Goal: Transaction & Acquisition: Purchase product/service

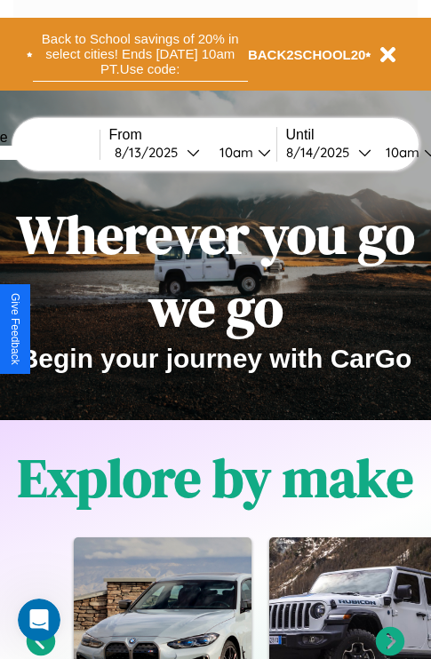
click at [140, 54] on button "Back to School savings of 20% in select cities! Ends 9/1 at 10am PT. Use code:" at bounding box center [140, 54] width 215 height 55
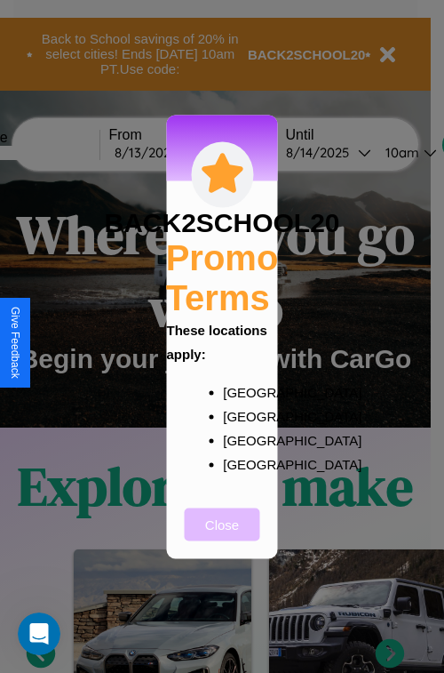
click at [222, 536] on button "Close" at bounding box center [223, 523] width 76 height 33
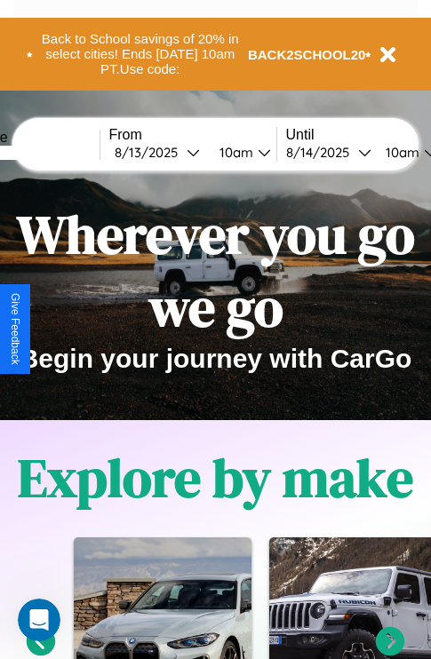
click at [60, 152] on input "text" at bounding box center [32, 153] width 133 height 14
type input "******"
click at [178, 152] on div "8 / 13 / 2025" at bounding box center [151, 152] width 72 height 17
select select "*"
select select "****"
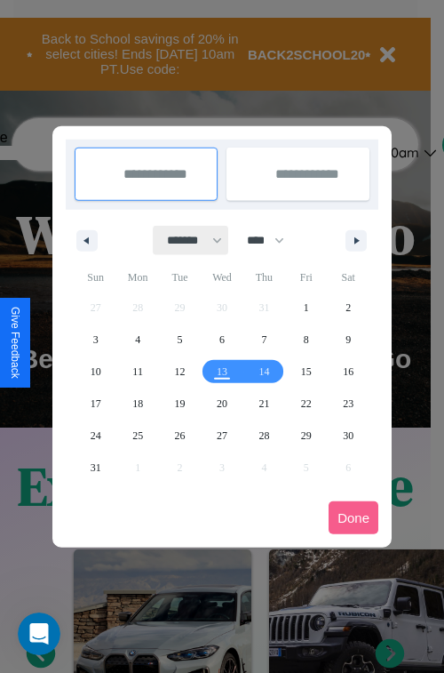
click at [187, 240] on select "******* ******** ***** ***** *** **** **** ****** ********* ******* ******** **…" at bounding box center [192, 240] width 76 height 29
select select "*"
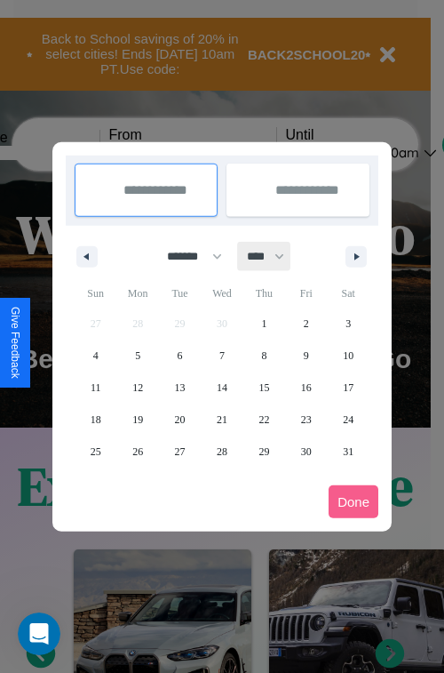
click at [274, 256] on select "**** **** **** **** **** **** **** **** **** **** **** **** **** **** **** ****…" at bounding box center [264, 256] width 53 height 29
select select "****"
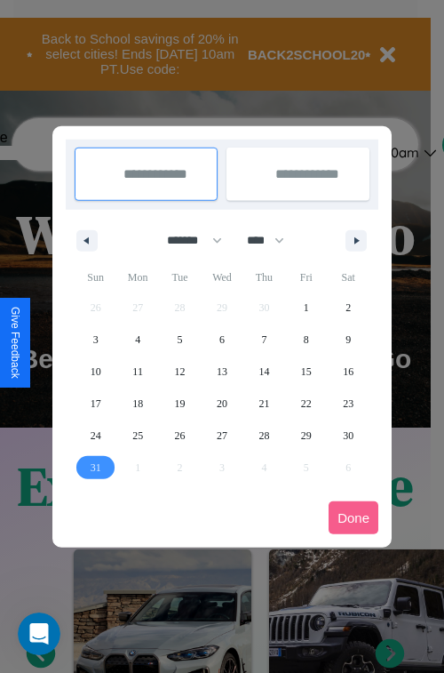
click at [95, 467] on span "31" at bounding box center [96, 467] width 11 height 32
type input "**********"
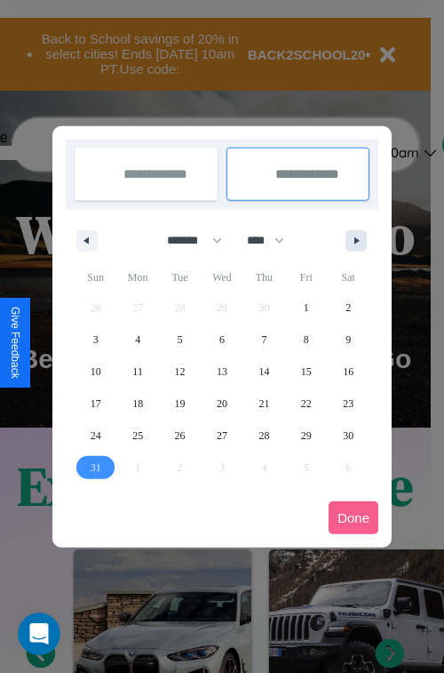
click at [356, 240] on icon "button" at bounding box center [359, 240] width 9 height 7
select select "*"
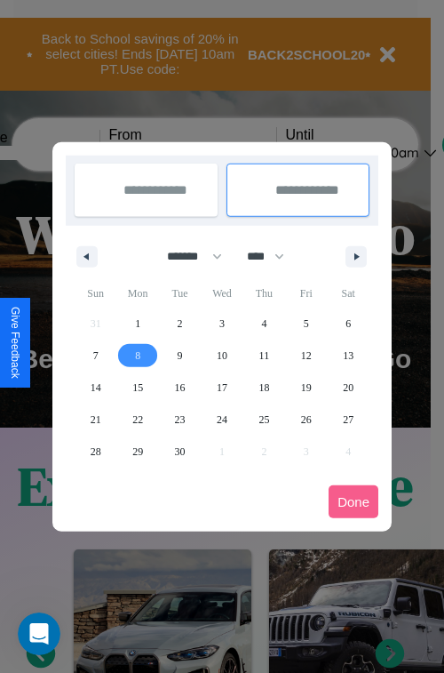
click at [138, 355] on span "8" at bounding box center [137, 355] width 5 height 32
type input "**********"
select select "*"
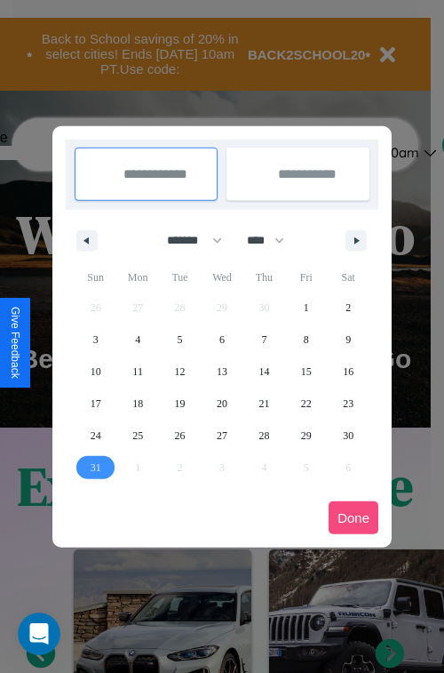
click at [354, 517] on button "Done" at bounding box center [354, 517] width 50 height 33
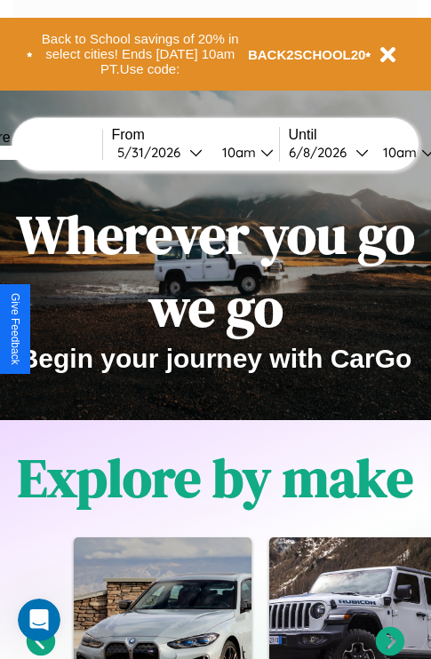
scroll to position [0, 63]
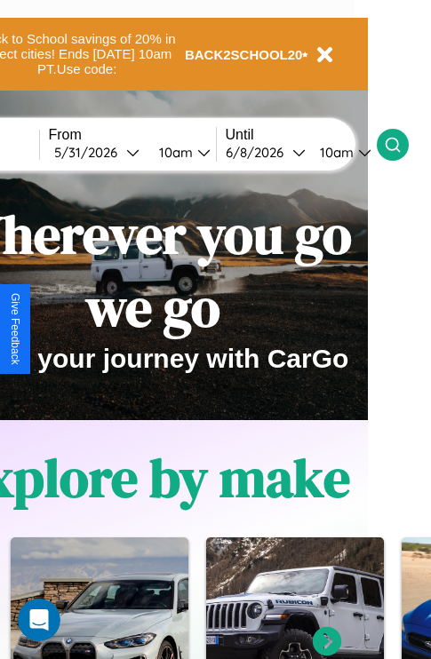
click at [402, 144] on icon at bounding box center [393, 145] width 18 height 18
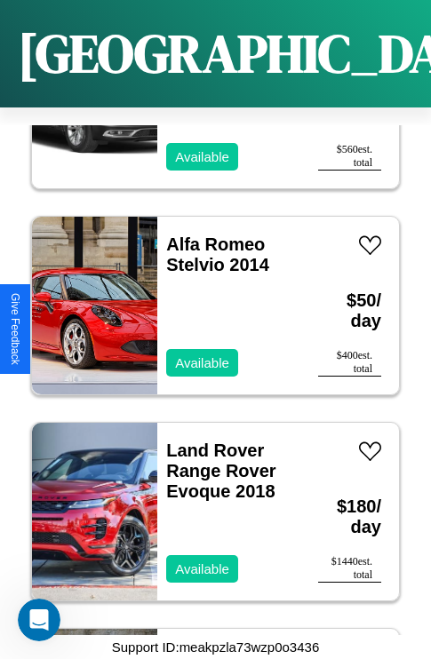
scroll to position [28725, 0]
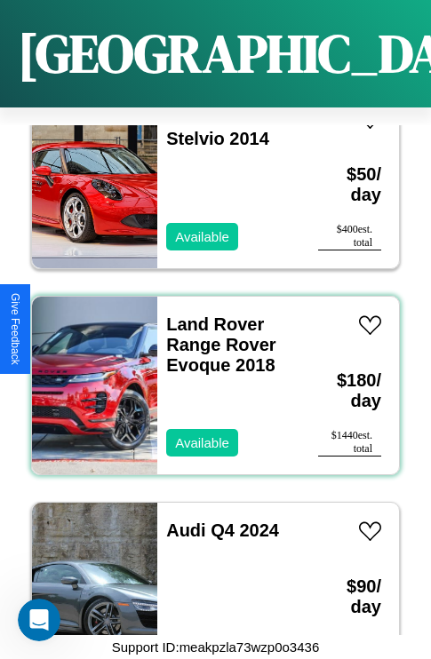
click at [209, 375] on div "Land Rover Range Rover Evoque 2018 Available" at bounding box center [228, 386] width 143 height 178
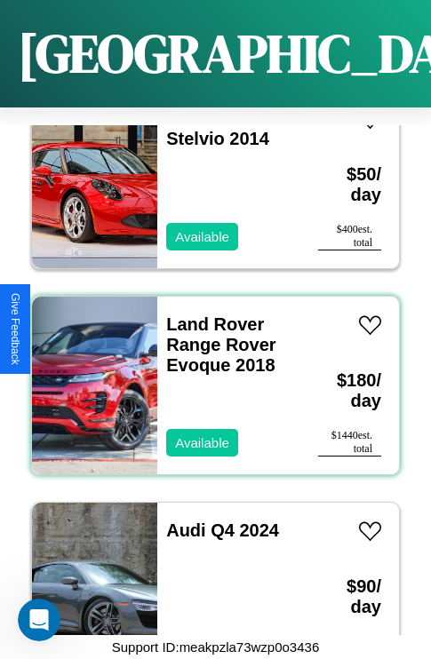
click at [209, 375] on div "Land Rover Range Rover Evoque 2018 Available" at bounding box center [228, 386] width 143 height 178
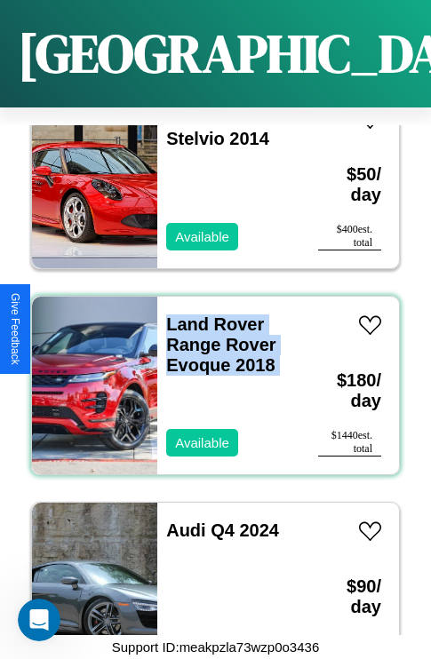
click at [209, 375] on div "Land Rover Range Rover Evoque 2018 Available" at bounding box center [228, 386] width 143 height 178
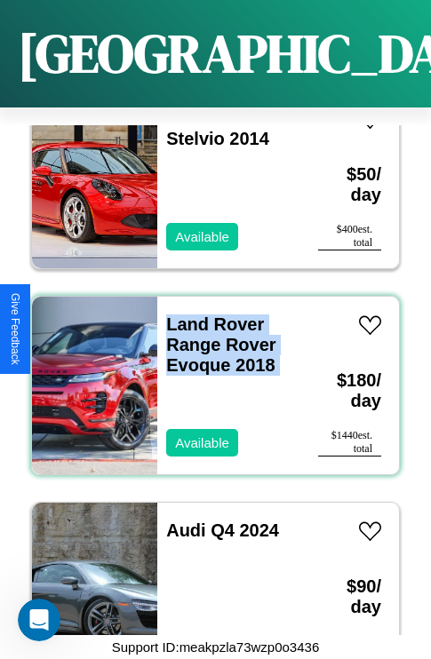
click at [209, 375] on div "Land Rover Range Rover Evoque 2018 Available" at bounding box center [228, 386] width 143 height 178
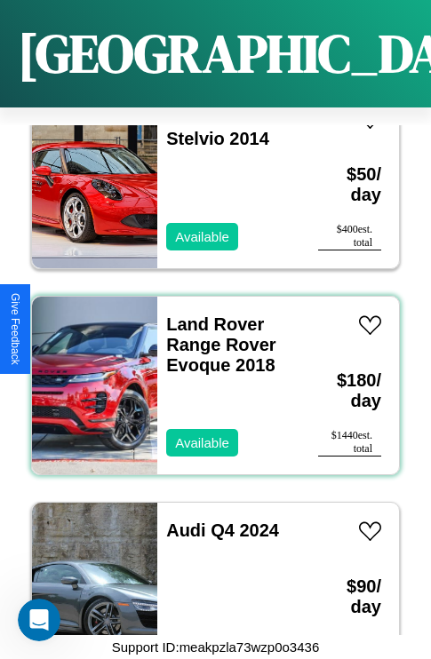
click at [209, 375] on div "Land Rover Range Rover Evoque 2018 Available" at bounding box center [228, 386] width 143 height 178
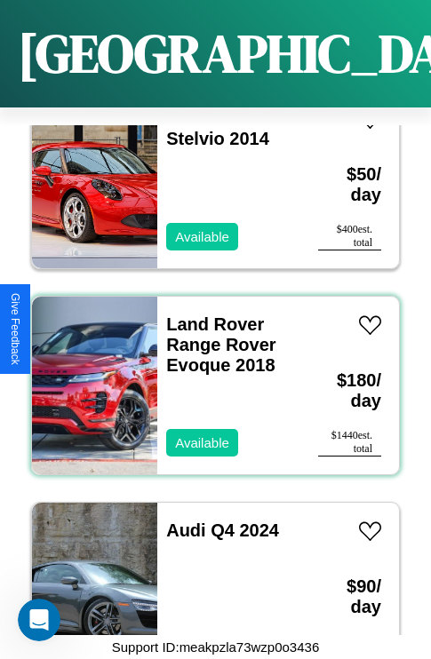
click at [209, 375] on div "Land Rover Range Rover Evoque 2018 Available" at bounding box center [228, 386] width 143 height 178
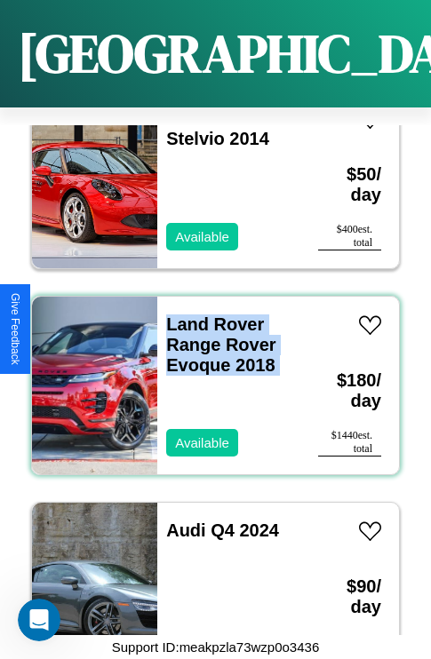
click at [209, 375] on div "Land Rover Range Rover Evoque 2018 Available" at bounding box center [228, 386] width 143 height 178
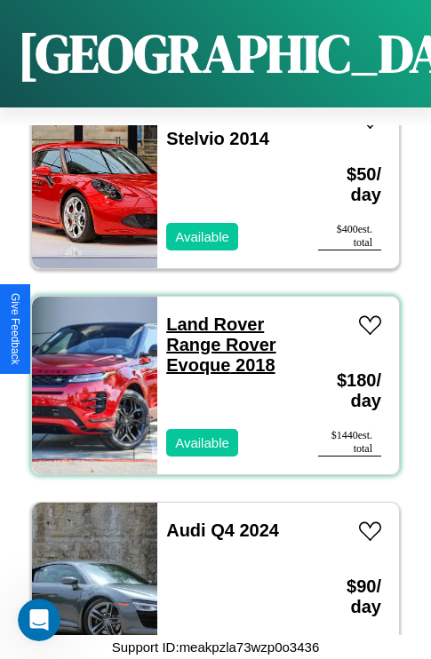
click at [210, 315] on link "Land Rover Range Rover Evoque 2018" at bounding box center [220, 345] width 109 height 60
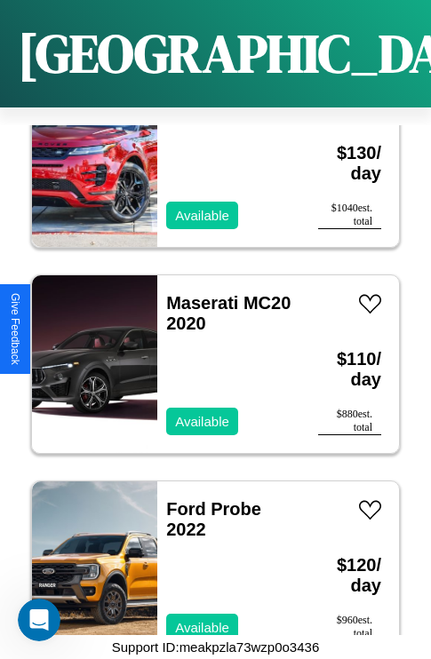
scroll to position [32024, 0]
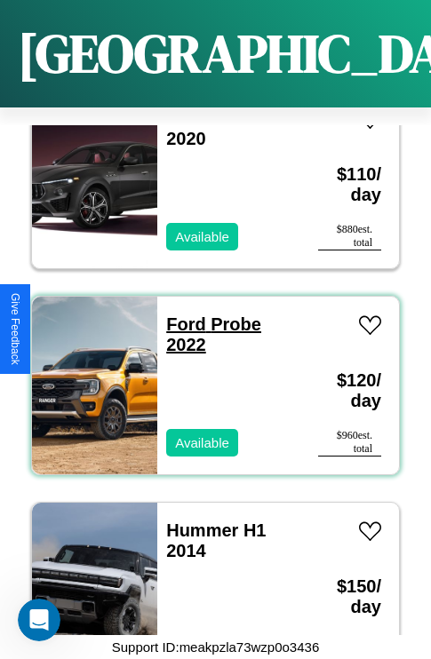
click at [180, 315] on link "Ford Probe 2022" at bounding box center [213, 335] width 95 height 40
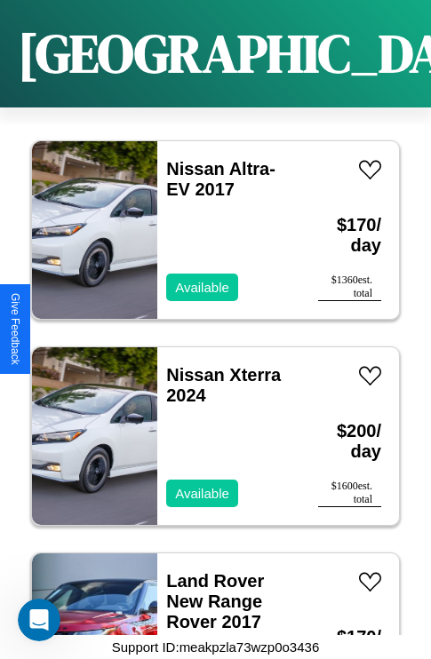
scroll to position [4809, 0]
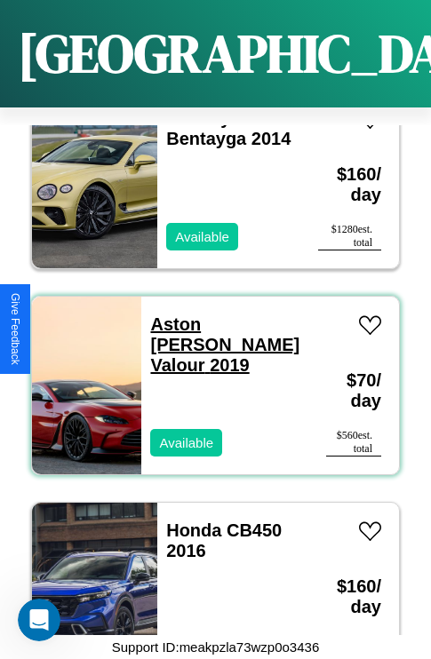
click at [215, 315] on link "Aston Martin Valour 2019" at bounding box center [224, 345] width 149 height 60
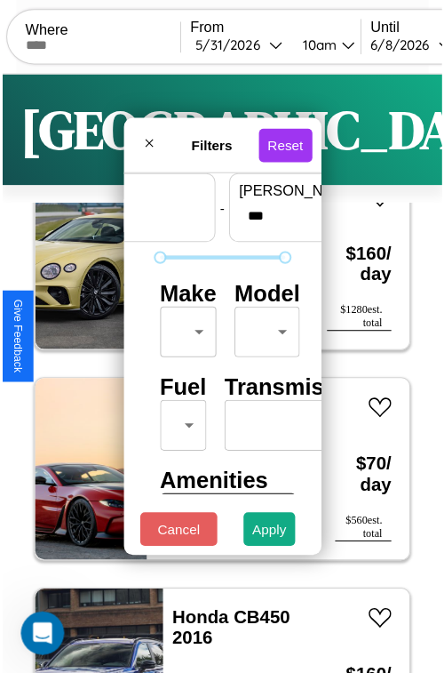
scroll to position [52, 0]
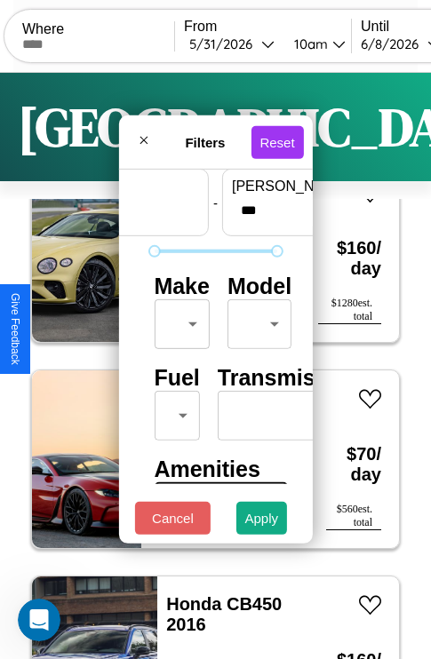
click at [179, 320] on body "CarGo Where From 5 / 31 / 2026 10am Until 6 / 8 / 2026 10am Become a Host Login…" at bounding box center [215, 366] width 431 height 733
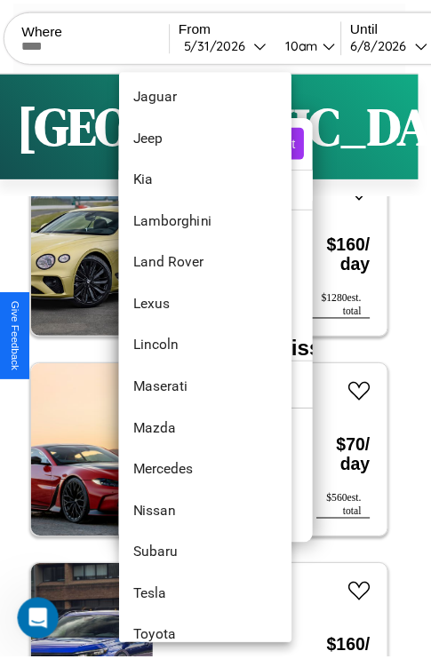
scroll to position [930, 0]
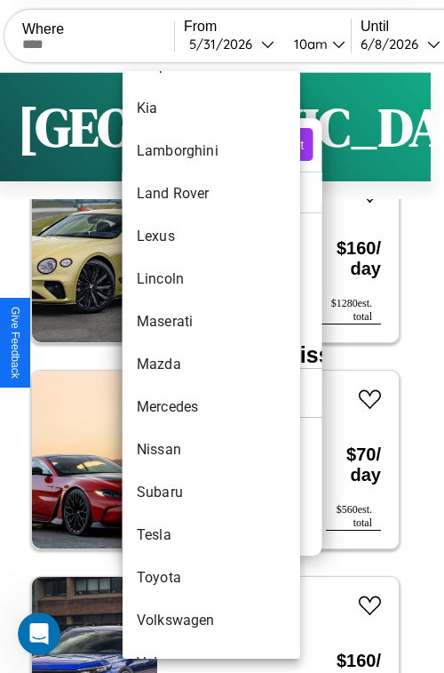
click at [178, 364] on li "Mazda" at bounding box center [212, 364] width 178 height 43
type input "*****"
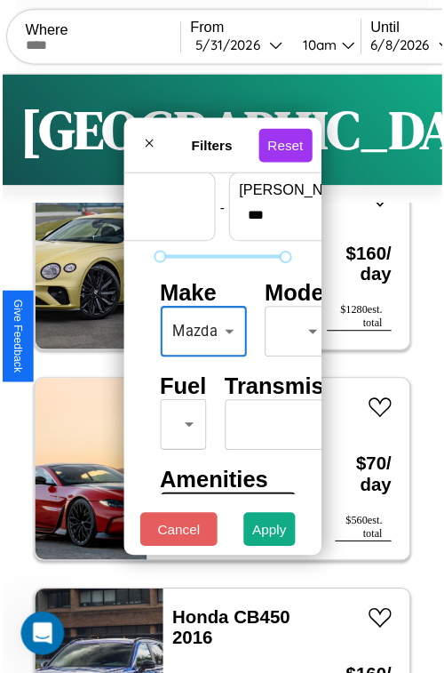
scroll to position [144, 0]
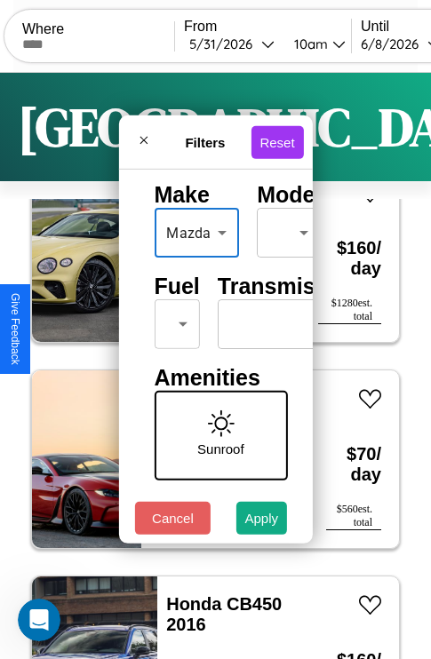
click at [173, 320] on body "CarGo Where From 5 / 31 / 2026 10am Until 6 / 8 / 2026 10am Become a Host Login…" at bounding box center [215, 366] width 431 height 733
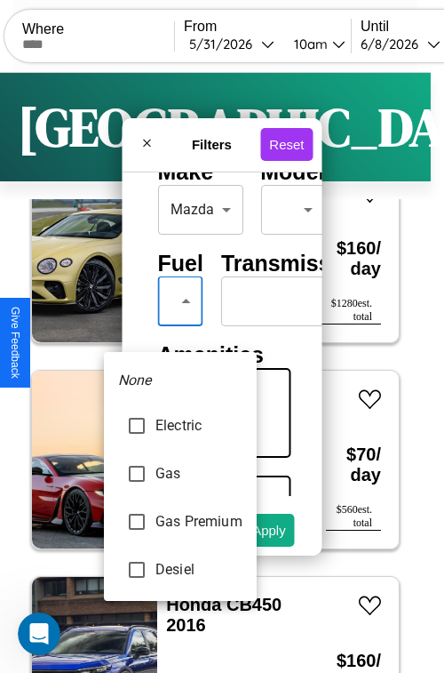
type input "********"
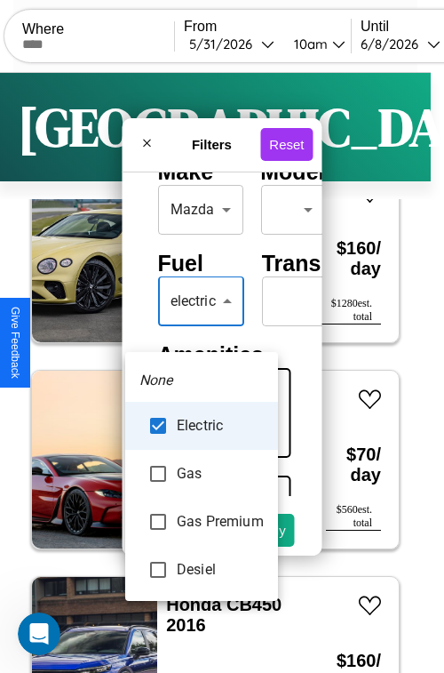
click at [202, 327] on div at bounding box center [222, 336] width 444 height 673
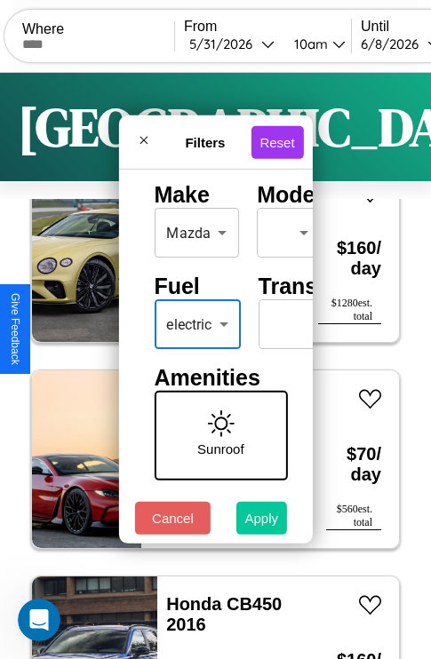
click at [262, 523] on button "Apply" at bounding box center [262, 518] width 52 height 33
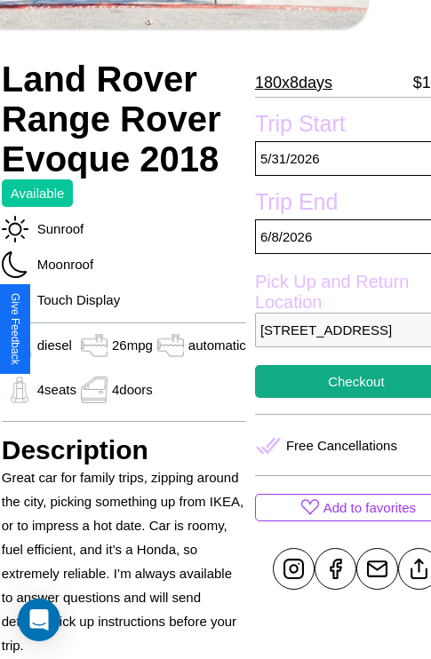
scroll to position [407, 78]
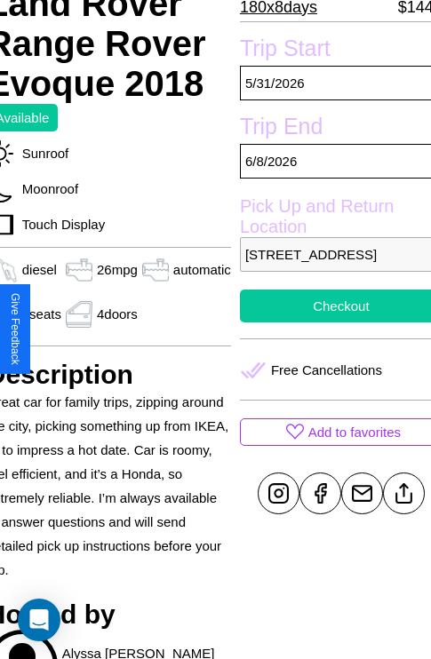
click at [329, 323] on button "Checkout" at bounding box center [341, 306] width 203 height 33
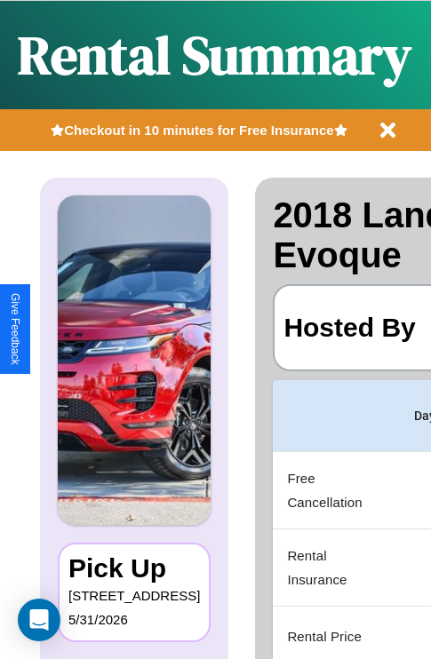
scroll to position [0, 336]
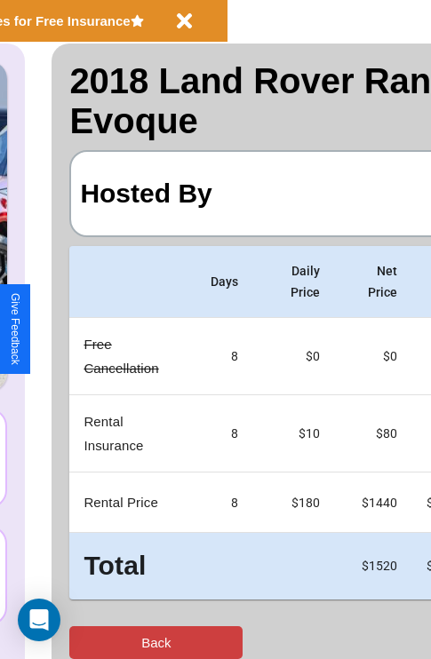
click at [86, 643] on button "Back" at bounding box center [155, 643] width 173 height 33
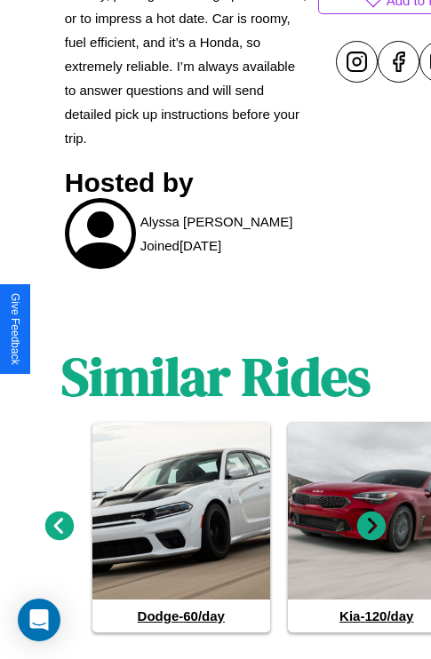
scroll to position [872, 0]
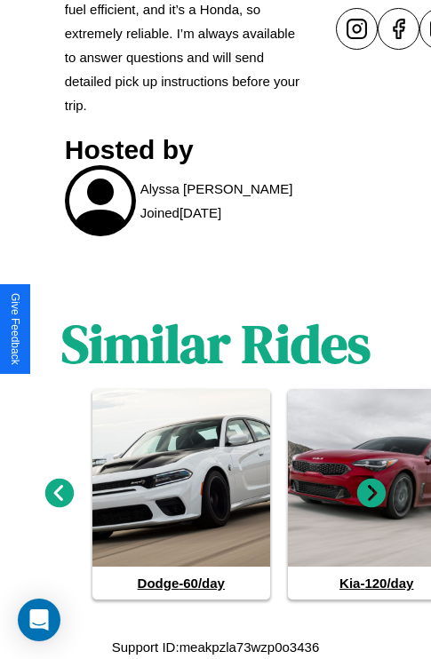
click at [371, 494] on icon at bounding box center [371, 492] width 29 height 29
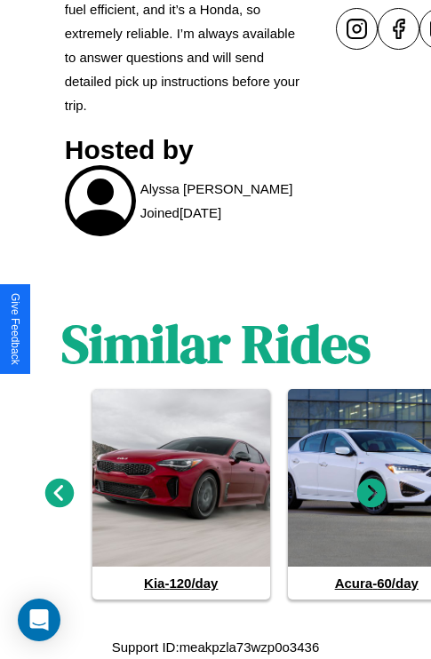
click at [371, 494] on icon at bounding box center [371, 492] width 29 height 29
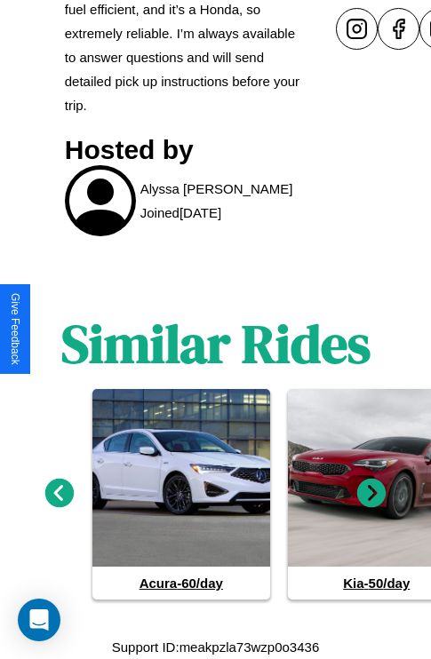
click at [371, 494] on icon at bounding box center [371, 492] width 29 height 29
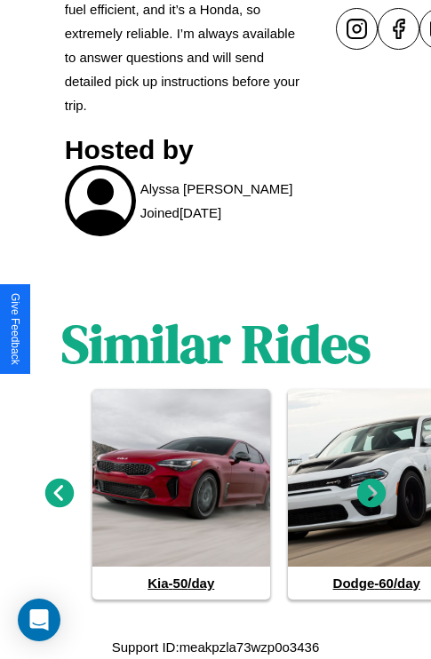
click at [371, 494] on icon at bounding box center [371, 492] width 29 height 29
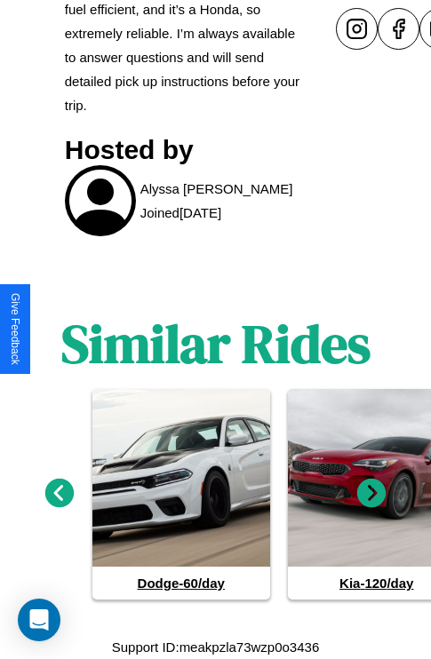
click at [371, 494] on icon at bounding box center [371, 492] width 29 height 29
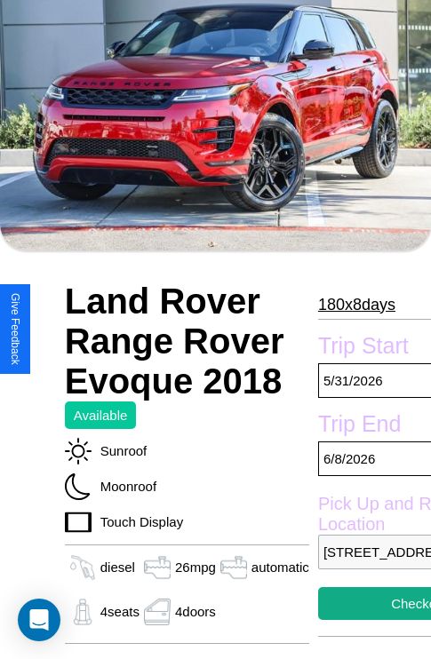
scroll to position [84, 0]
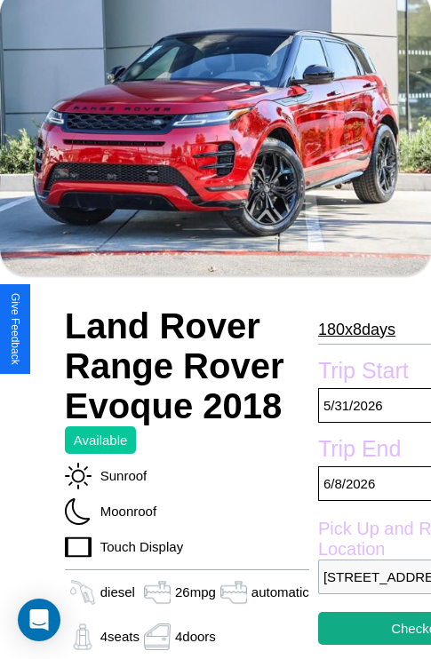
click at [351, 329] on p "180 x 8 days" at bounding box center [356, 329] width 77 height 28
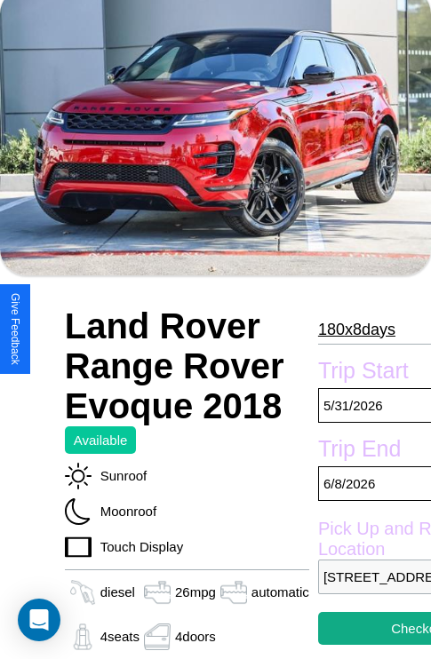
click at [351, 329] on p "180 x 8 days" at bounding box center [356, 329] width 77 height 28
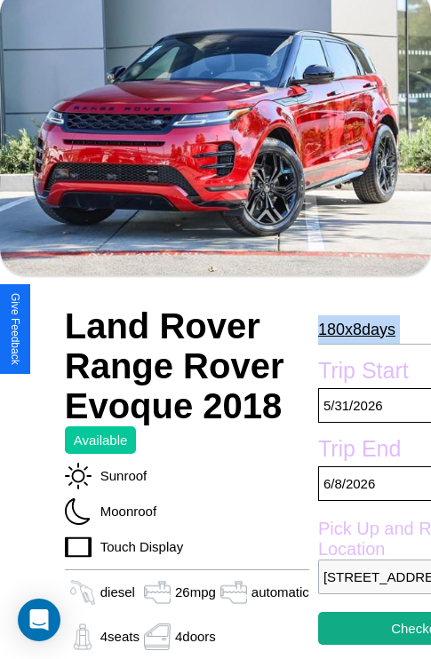
click at [351, 329] on p "180 x 8 days" at bounding box center [356, 329] width 77 height 28
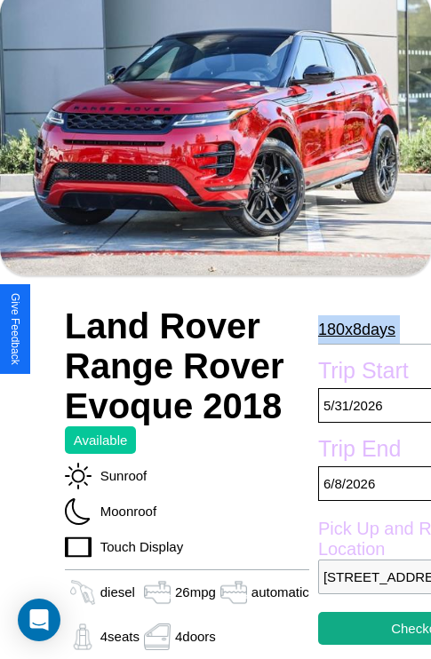
click at [351, 329] on p "180 x 8 days" at bounding box center [356, 329] width 77 height 28
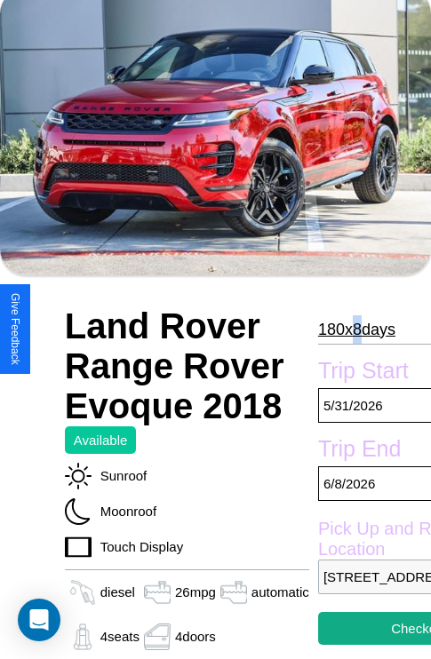
click at [351, 329] on p "180 x 8 days" at bounding box center [356, 329] width 77 height 28
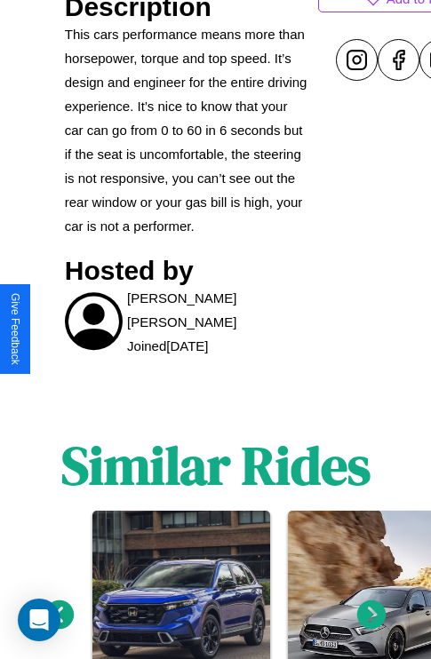
scroll to position [1020, 0]
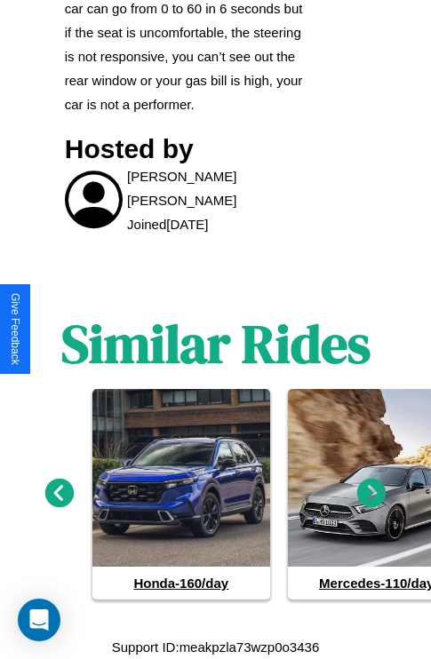
click at [371, 494] on icon at bounding box center [371, 493] width 29 height 29
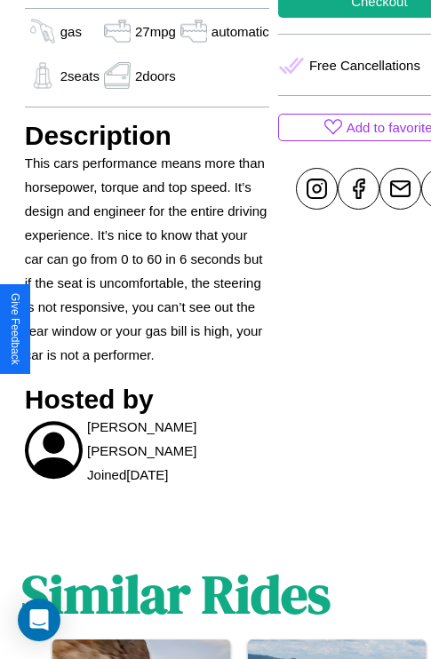
scroll to position [629, 57]
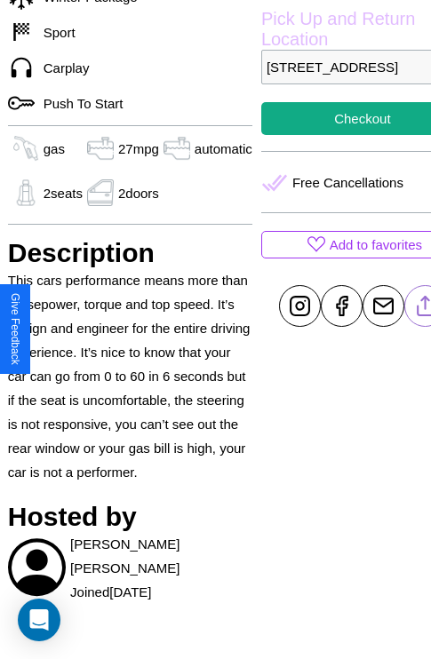
click at [425, 309] on line at bounding box center [425, 303] width 0 height 12
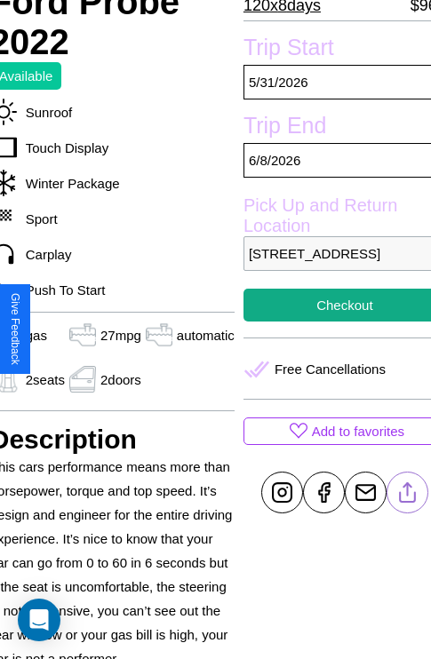
scroll to position [442, 75]
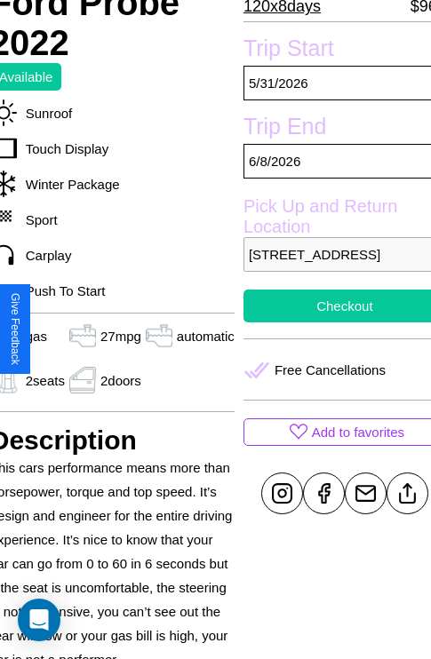
click at [330, 323] on button "Checkout" at bounding box center [345, 306] width 203 height 33
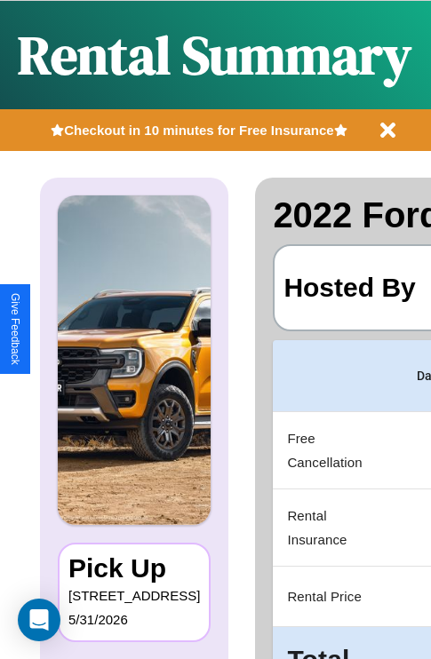
scroll to position [0, 336]
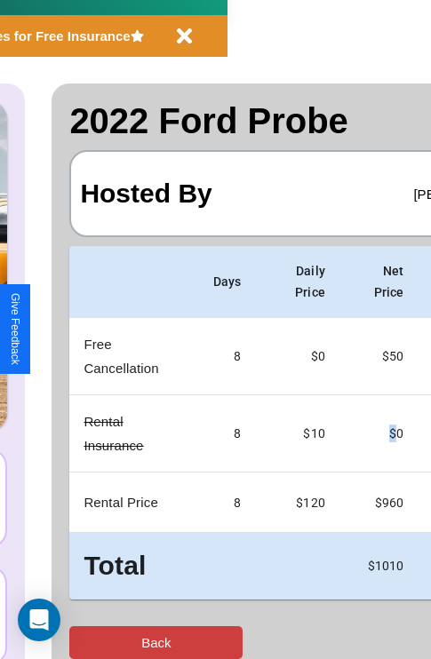
click at [86, 643] on button "Back" at bounding box center [155, 643] width 173 height 33
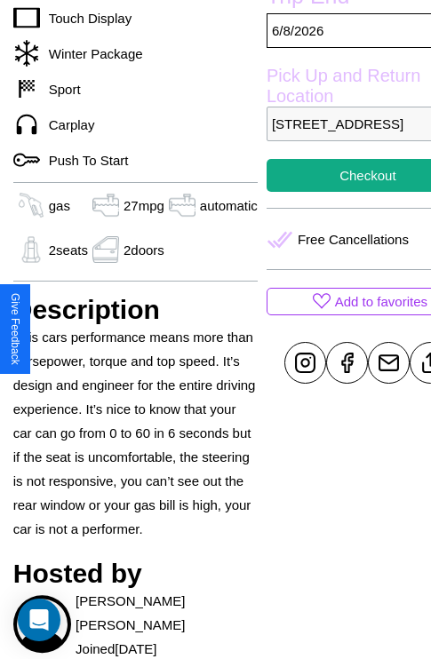
scroll to position [629, 57]
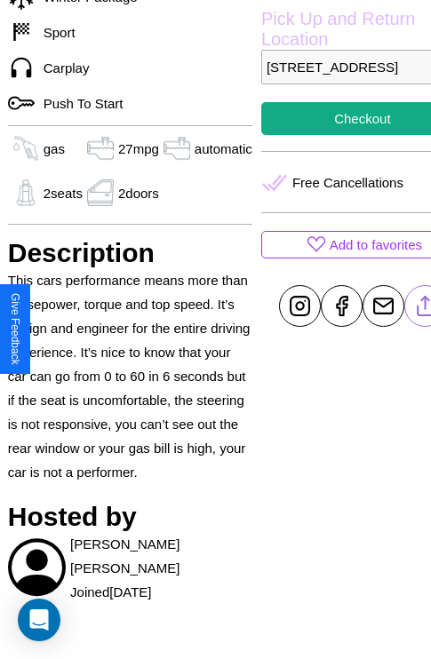
click at [425, 309] on line at bounding box center [425, 303] width 0 height 12
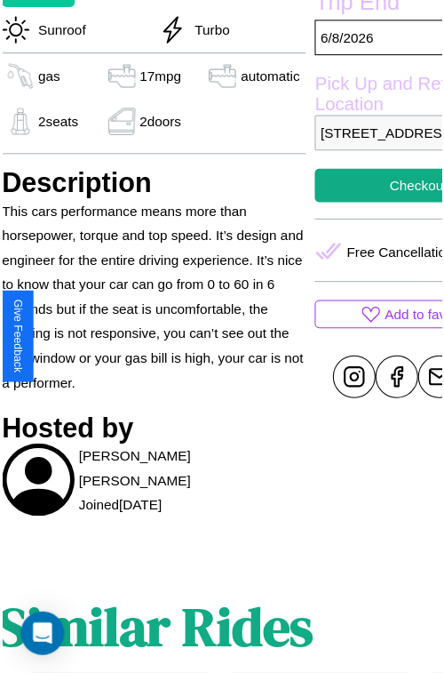
scroll to position [570, 75]
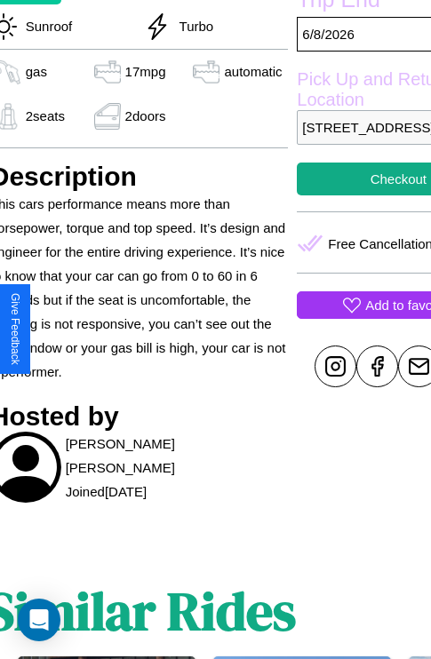
click at [365, 317] on p "Add to favorites" at bounding box center [411, 305] width 92 height 24
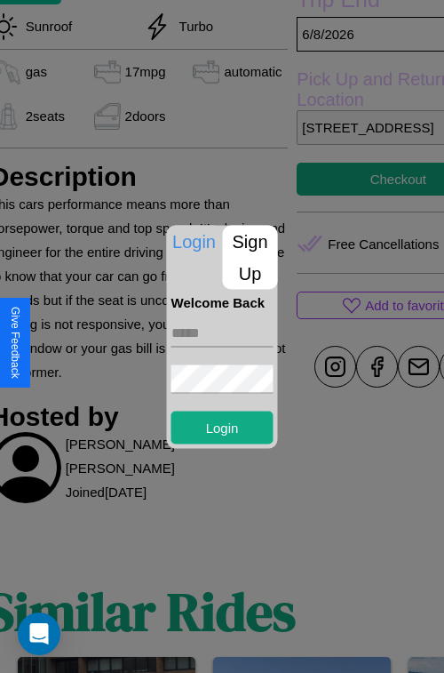
click at [222, 332] on input "text" at bounding box center [223, 332] width 102 height 28
type input "**********"
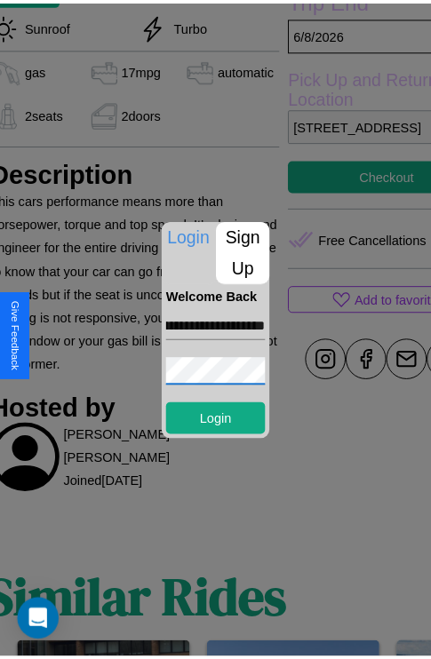
scroll to position [0, 0]
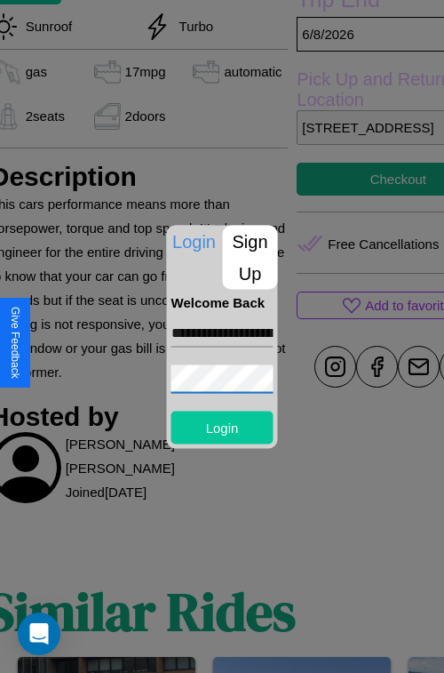
click at [222, 427] on button "Login" at bounding box center [223, 427] width 102 height 33
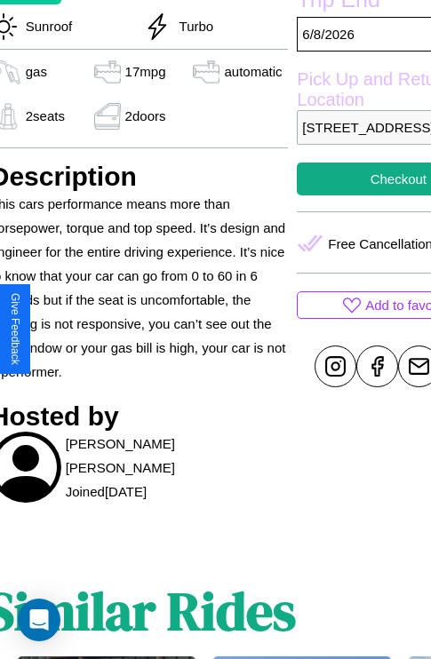
scroll to position [443, 75]
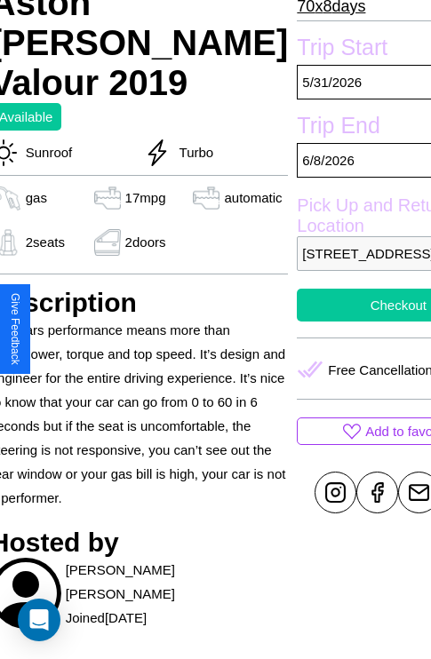
click at [330, 322] on button "Checkout" at bounding box center [398, 305] width 203 height 33
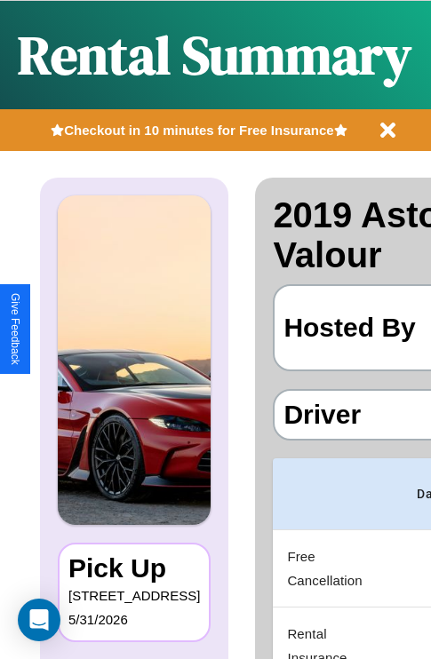
scroll to position [0, 336]
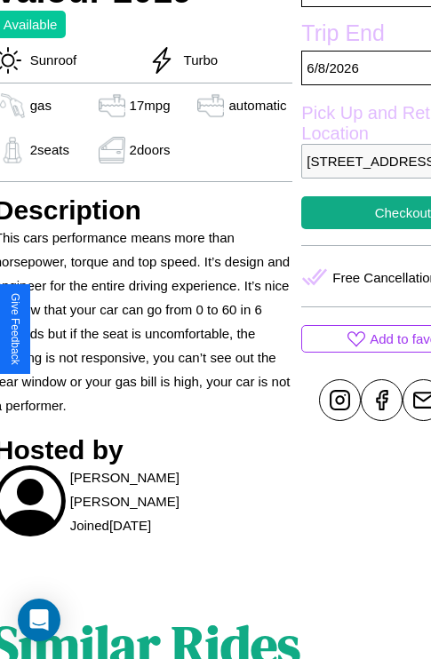
scroll to position [570, 75]
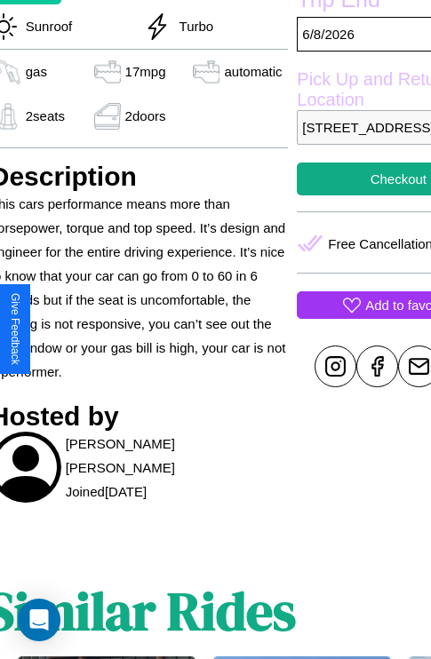
click at [365, 317] on p "Add to favorites" at bounding box center [411, 305] width 92 height 24
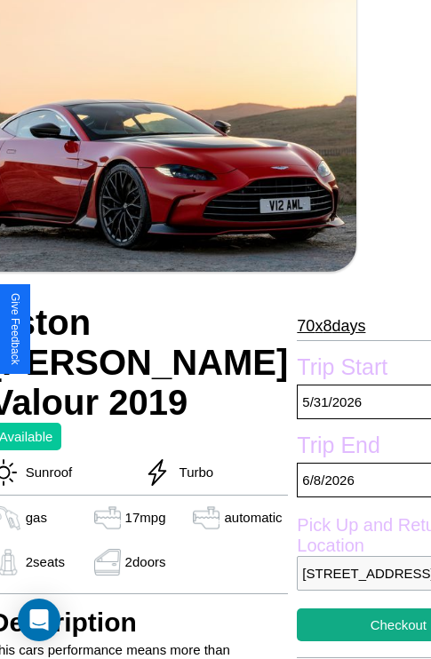
scroll to position [120, 75]
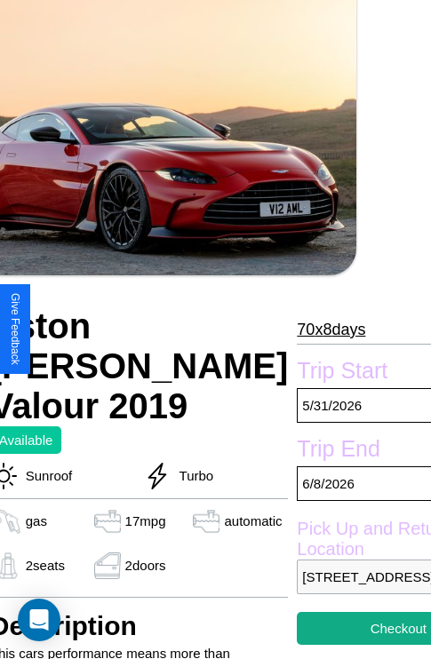
click at [297, 329] on p "70 x 8 days" at bounding box center [331, 329] width 68 height 28
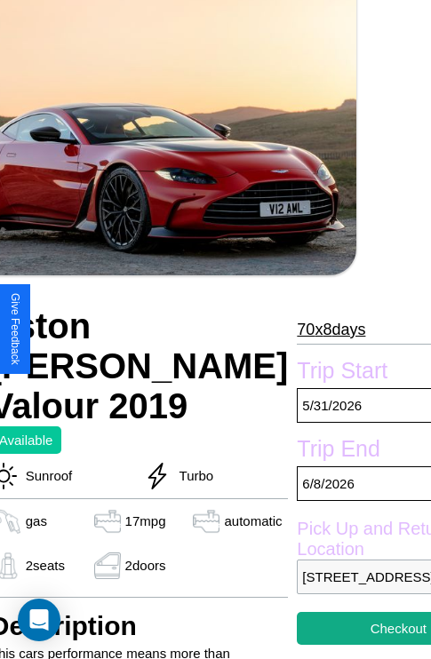
click at [297, 329] on p "70 x 8 days" at bounding box center [331, 329] width 68 height 28
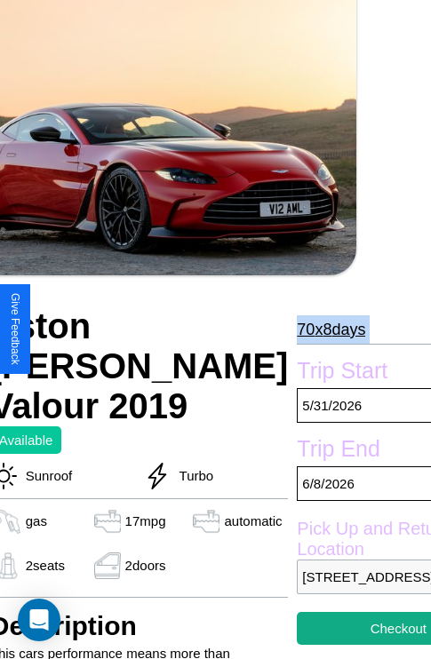
click at [297, 329] on p "70 x 8 days" at bounding box center [331, 329] width 68 height 28
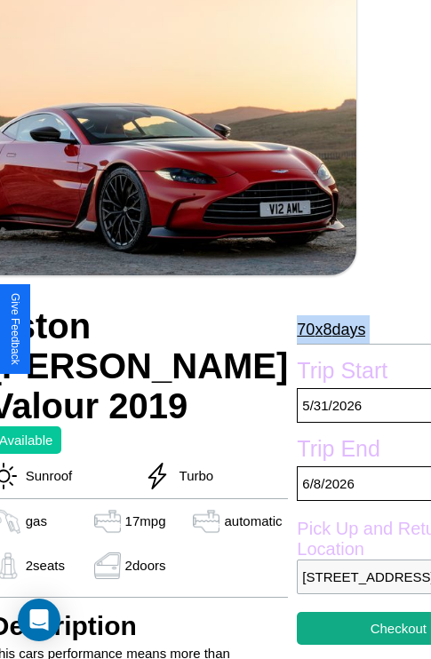
click at [297, 329] on p "70 x 8 days" at bounding box center [331, 329] width 68 height 28
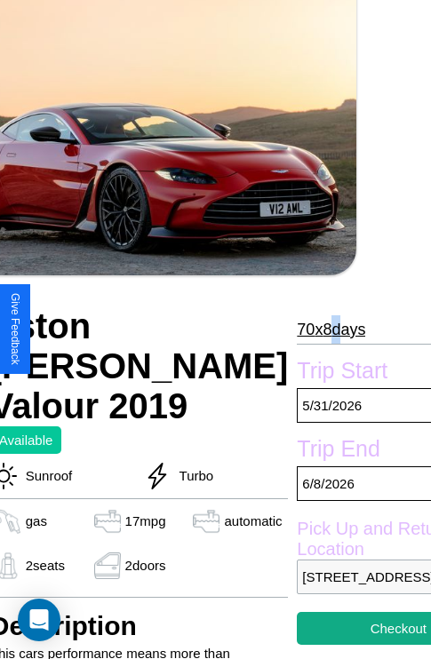
click at [297, 329] on p "70 x 8 days" at bounding box center [331, 329] width 68 height 28
